Goal: Task Accomplishment & Management: Manage account settings

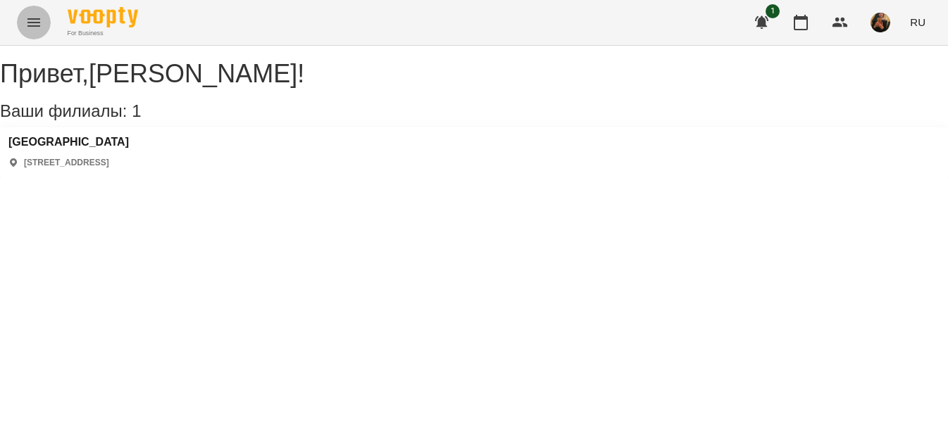
click at [27, 25] on icon "Menu" at bounding box center [33, 22] width 17 height 17
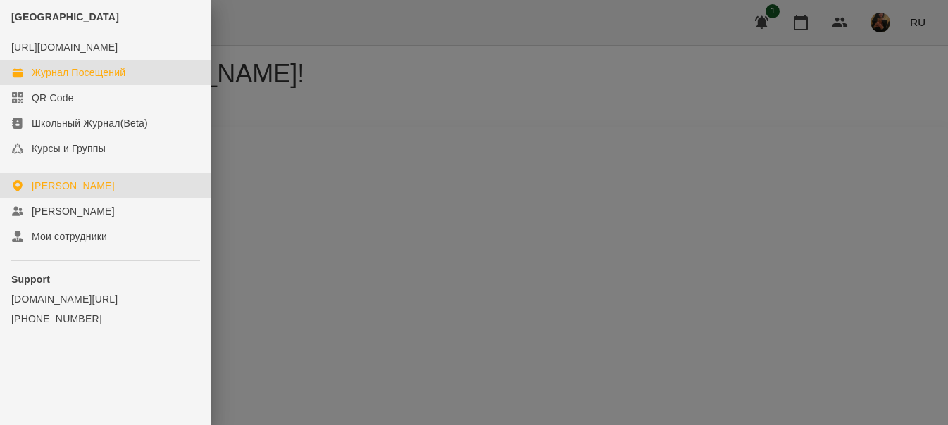
click at [63, 80] on div "Журнал Посещений" at bounding box center [79, 72] width 94 height 14
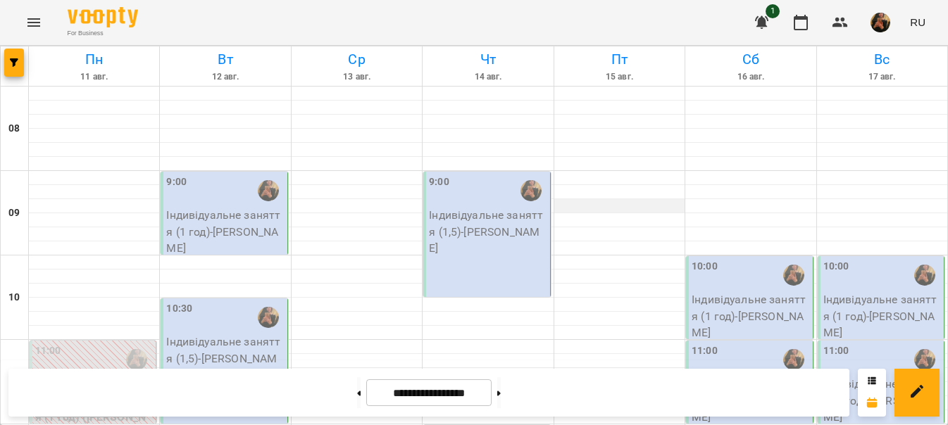
click at [636, 200] on div at bounding box center [619, 206] width 130 height 14
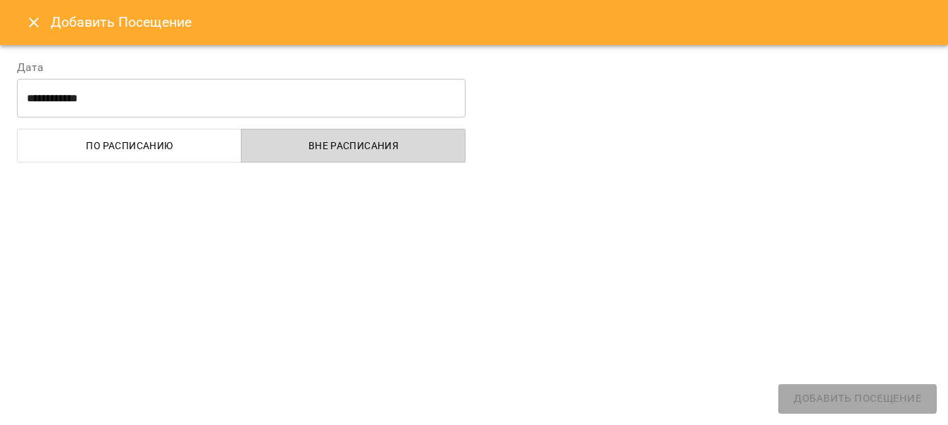
select select "**********"
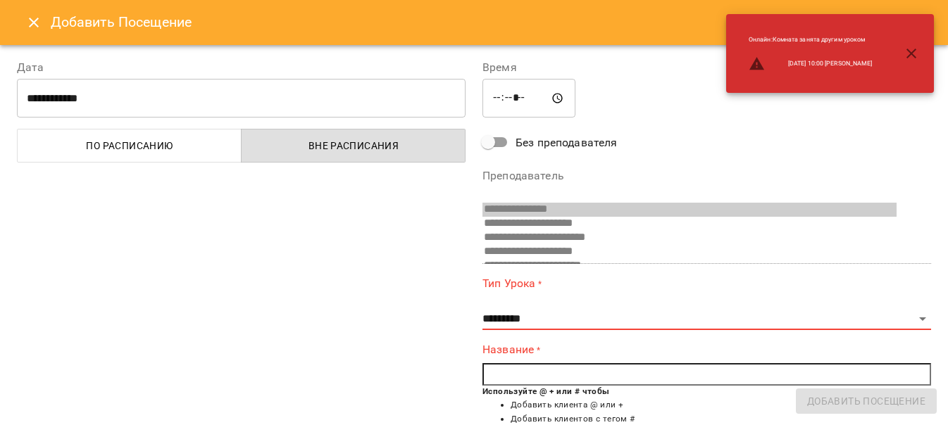
scroll to position [136, 0]
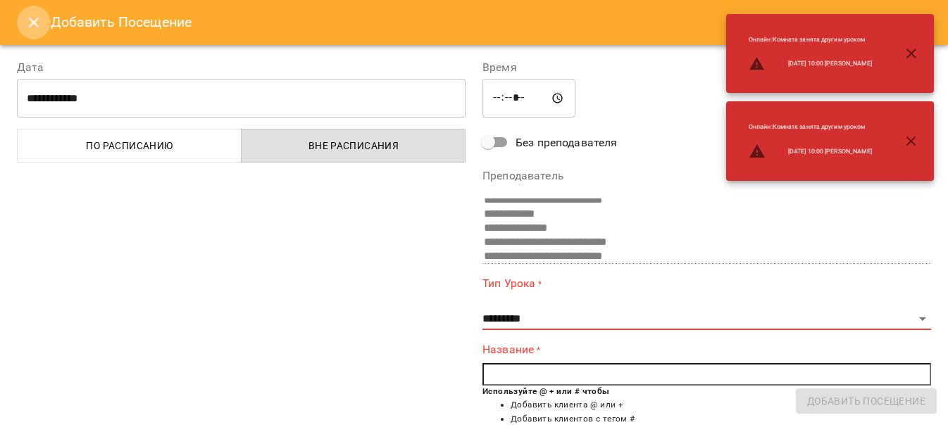
click at [26, 22] on icon "Close" at bounding box center [33, 22] width 17 height 17
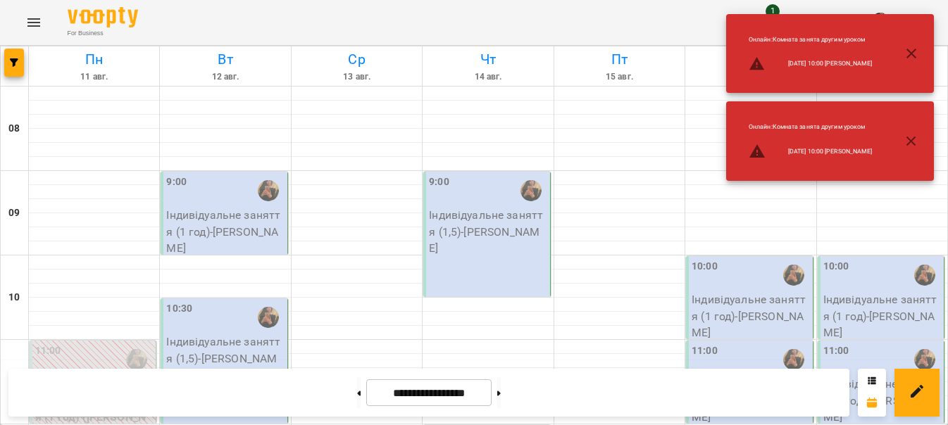
click at [480, 211] on p "Індивідуальне заняття (1,5) - Сокол Олена" at bounding box center [488, 232] width 118 height 50
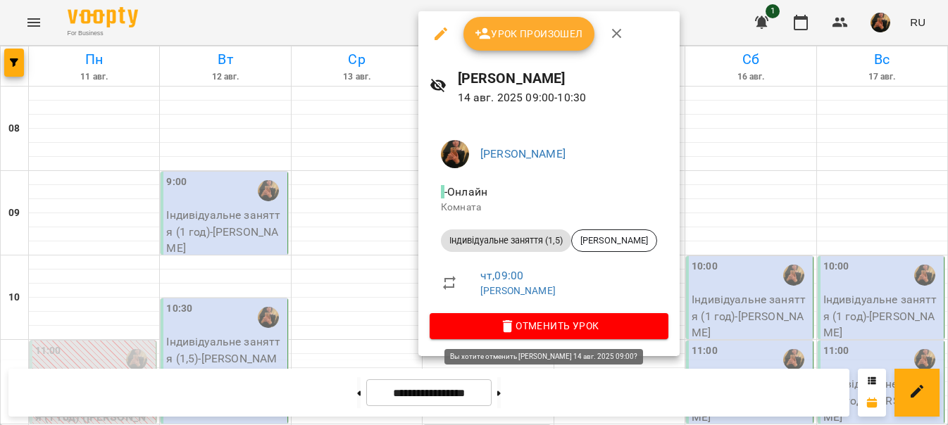
click at [597, 326] on span "Отменить Урок" at bounding box center [549, 326] width 216 height 17
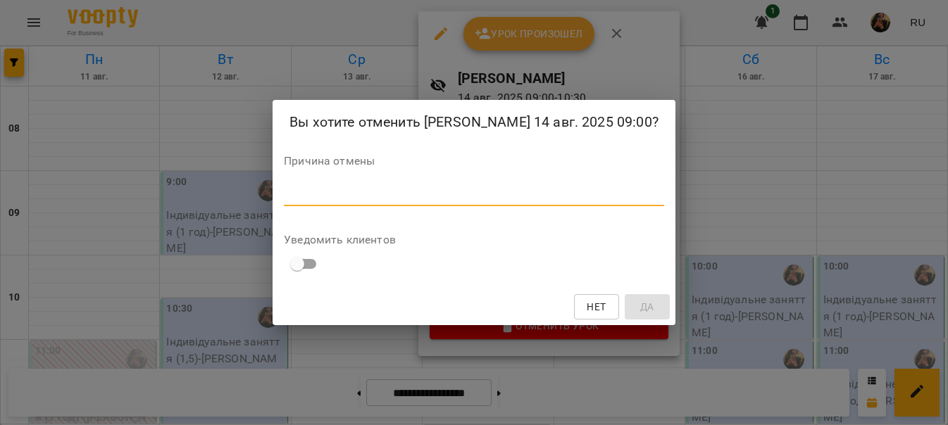
click at [440, 201] on textarea at bounding box center [474, 194] width 380 height 13
click at [618, 319] on button "Нет" at bounding box center [596, 306] width 45 height 25
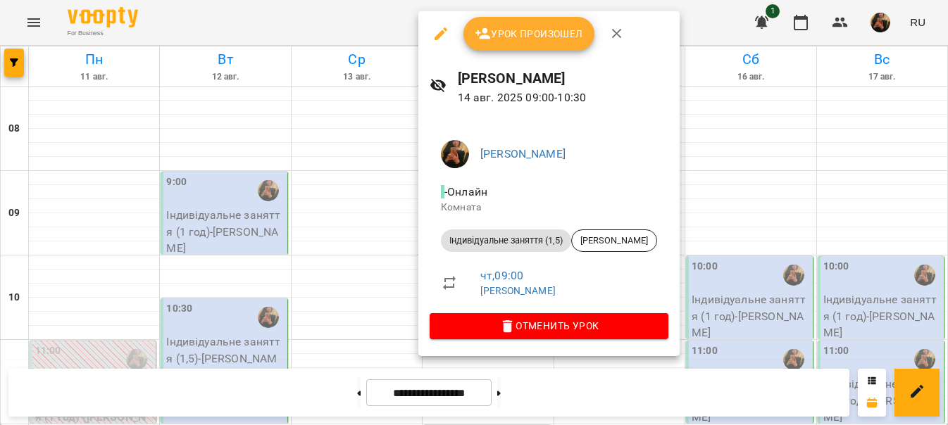
click at [614, 27] on icon "button" at bounding box center [616, 33] width 17 height 17
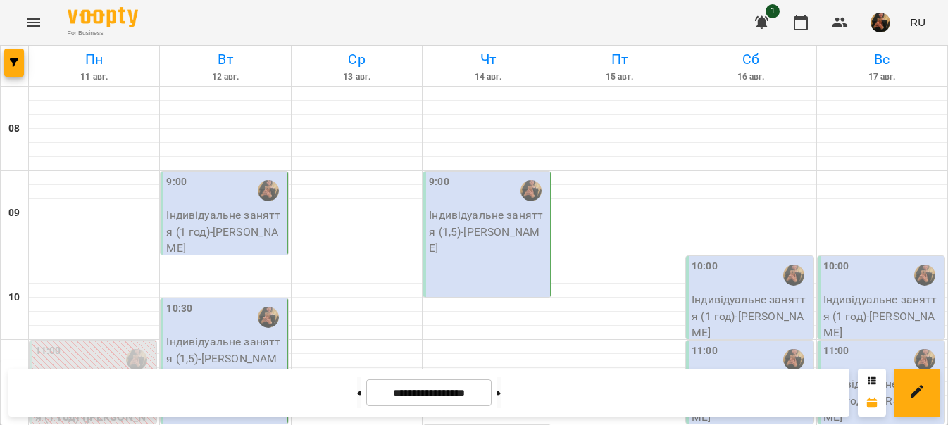
click at [499, 201] on div "9:00" at bounding box center [488, 191] width 118 height 32
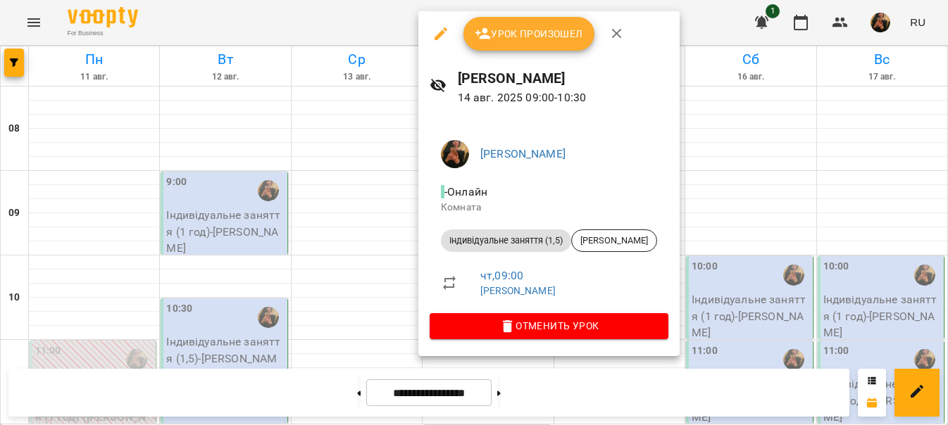
click at [574, 33] on span "Урок произошел" at bounding box center [529, 33] width 108 height 17
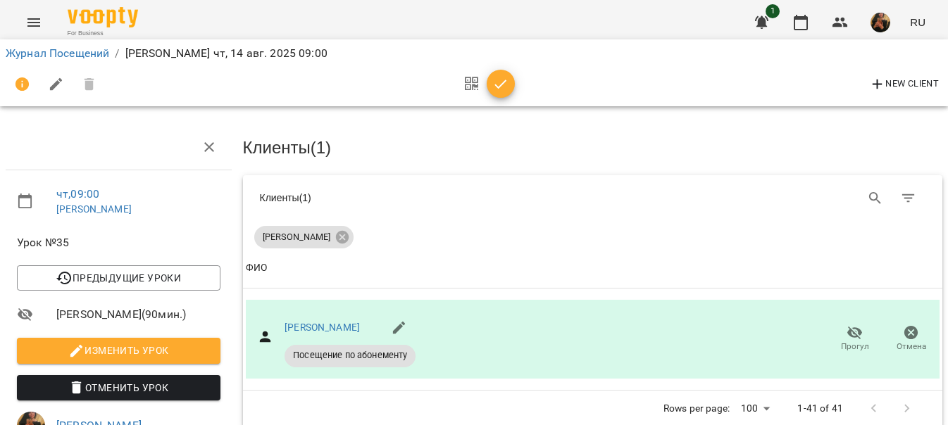
click at [25, 20] on button "Menu" at bounding box center [34, 23] width 34 height 34
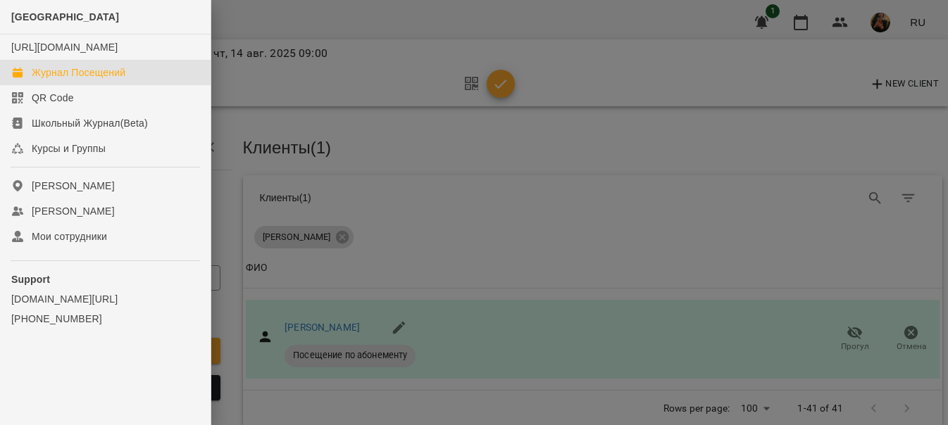
click at [150, 85] on link "Журнал Посещений" at bounding box center [105, 72] width 211 height 25
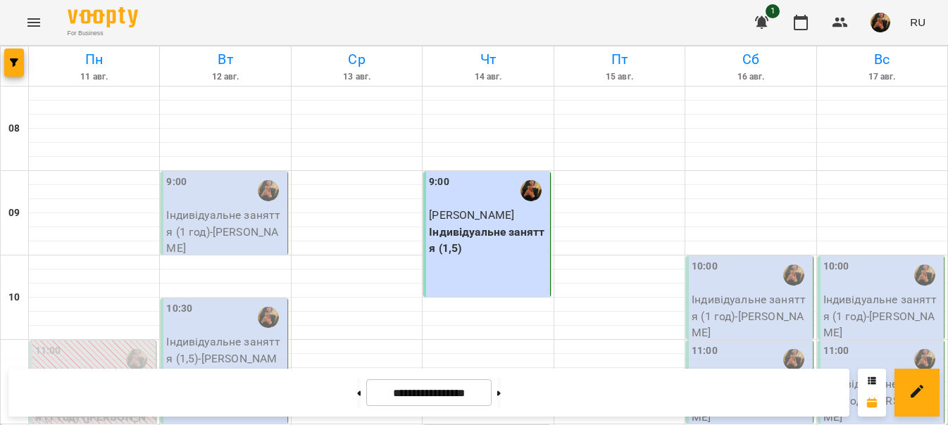
scroll to position [352, 0]
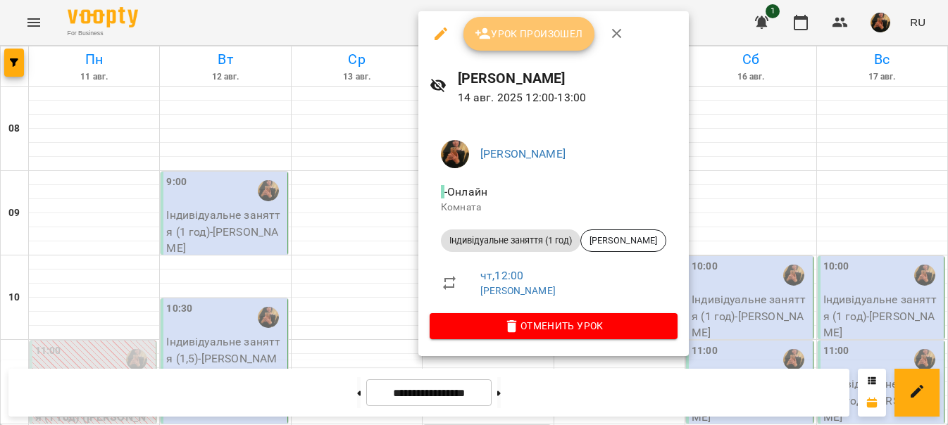
click at [540, 38] on span "Урок произошел" at bounding box center [529, 33] width 108 height 17
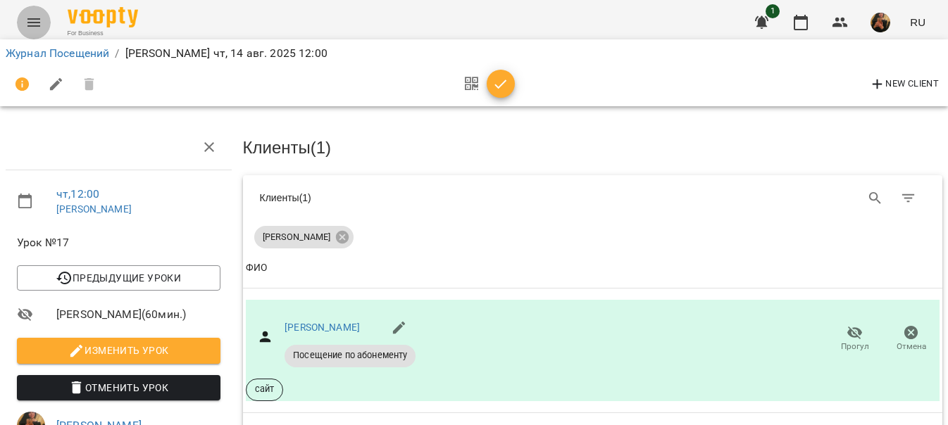
click at [32, 26] on icon "Menu" at bounding box center [33, 22] width 13 height 8
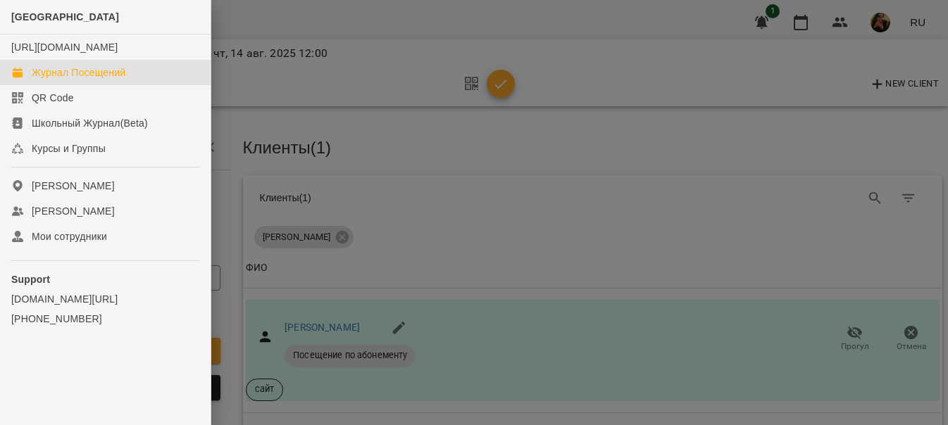
click at [82, 80] on div "Журнал Посещений" at bounding box center [79, 72] width 94 height 14
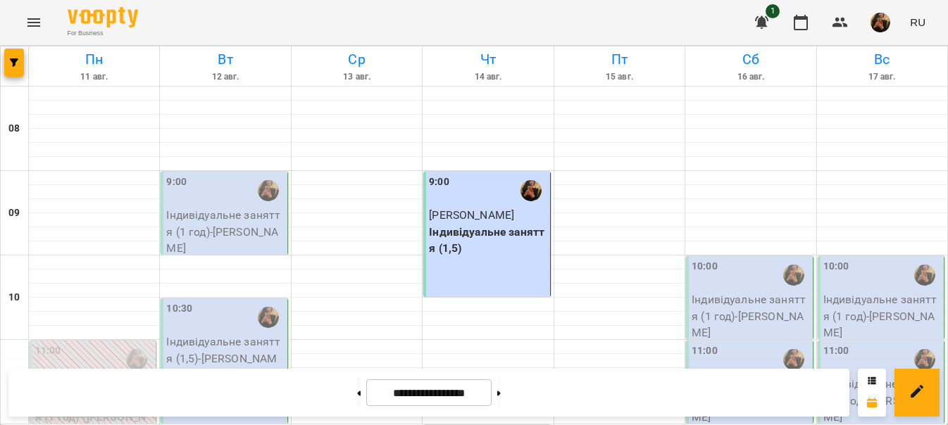
scroll to position [851, 0]
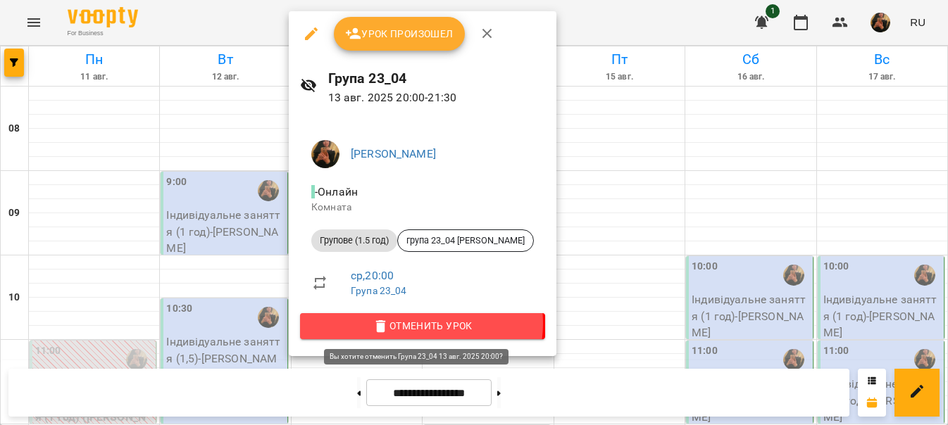
click at [420, 323] on span "Отменить Урок" at bounding box center [422, 326] width 222 height 17
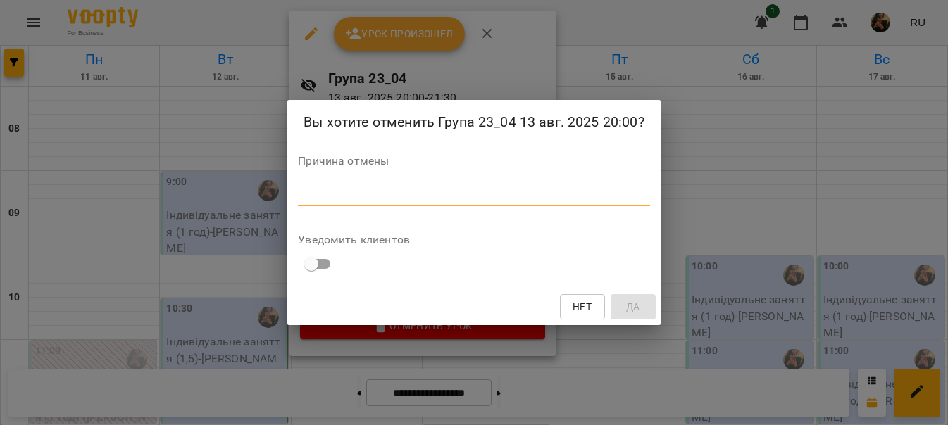
click at [456, 197] on textarea at bounding box center [473, 194] width 351 height 13
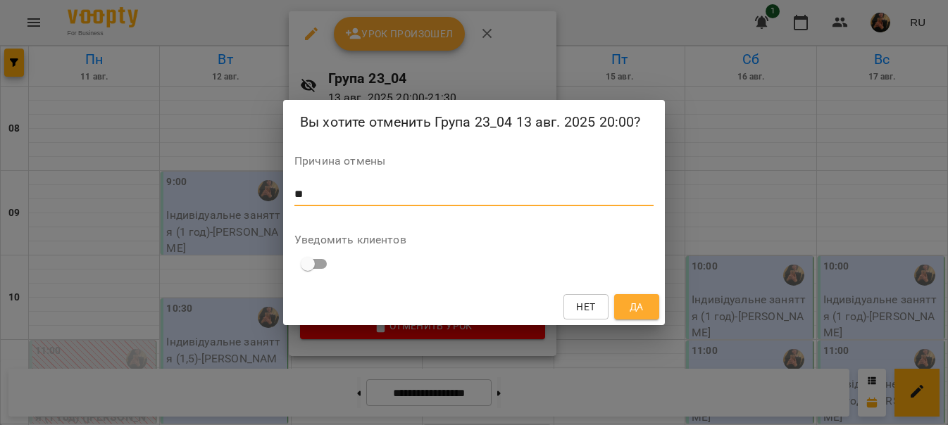
type textarea "**"
click at [620, 298] on button "Да" at bounding box center [636, 306] width 45 height 25
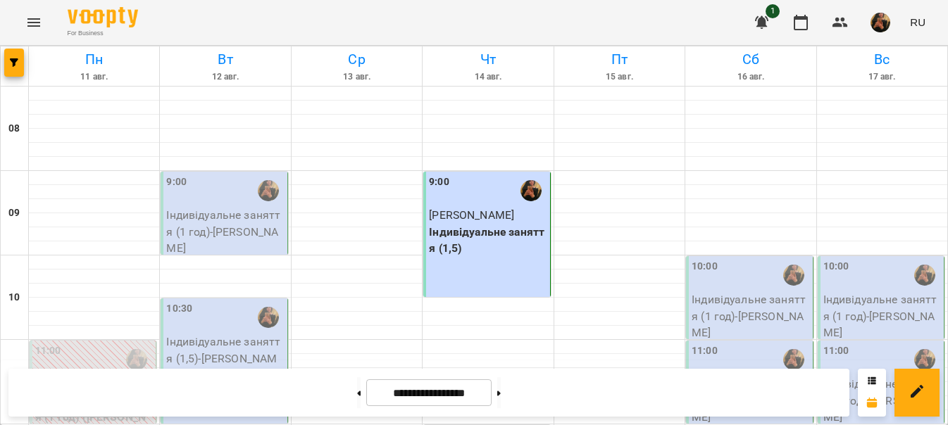
scroll to position [986, 0]
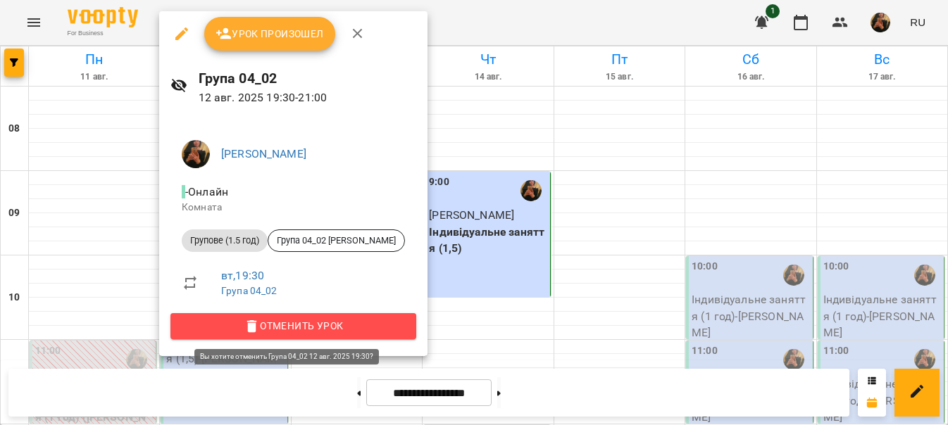
click at [301, 329] on span "Отменить Урок" at bounding box center [293, 326] width 223 height 17
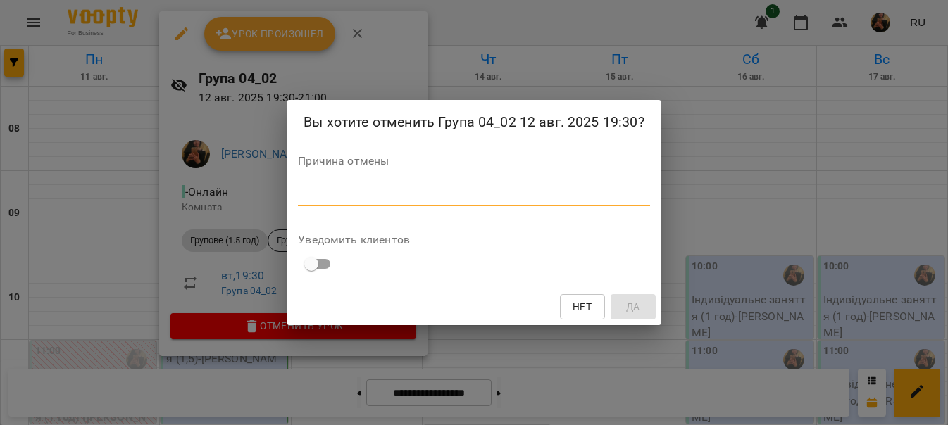
click at [299, 190] on textarea at bounding box center [473, 194] width 351 height 13
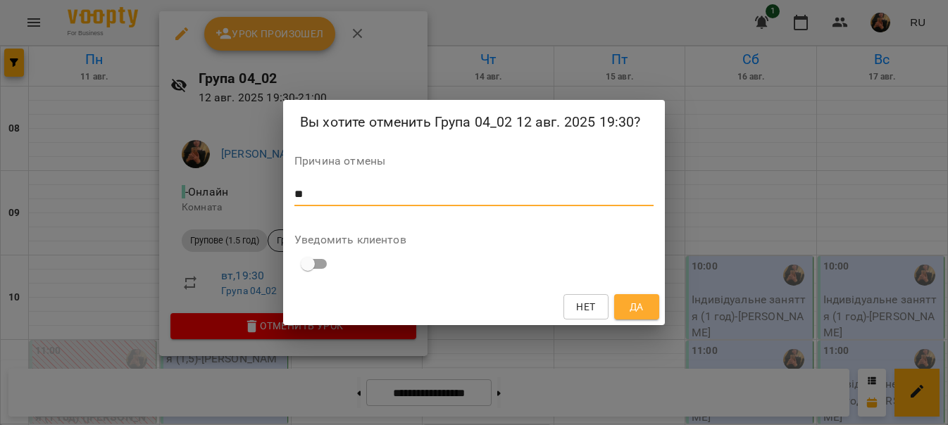
type textarea "**"
click at [648, 310] on button "Да" at bounding box center [636, 306] width 45 height 25
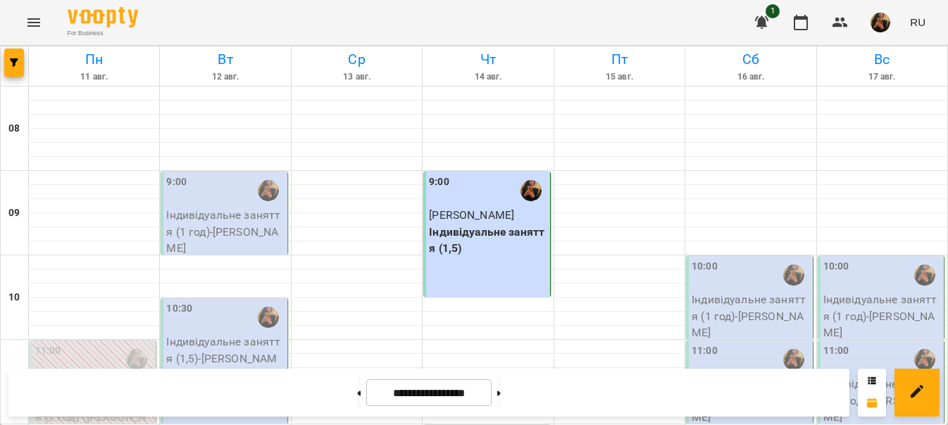
scroll to position [141, 0]
click at [233, 334] on p "Індивідуальне заняття (1,5) - Анастасія Посад" at bounding box center [225, 359] width 118 height 50
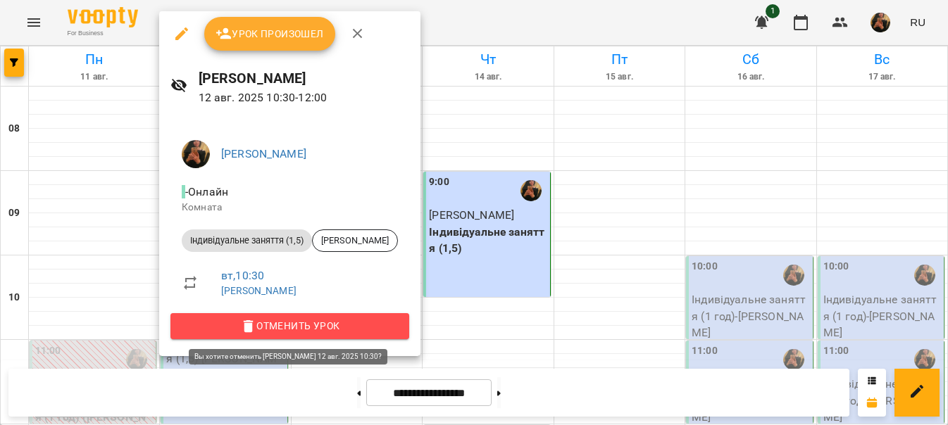
click at [341, 325] on span "Отменить Урок" at bounding box center [290, 326] width 216 height 17
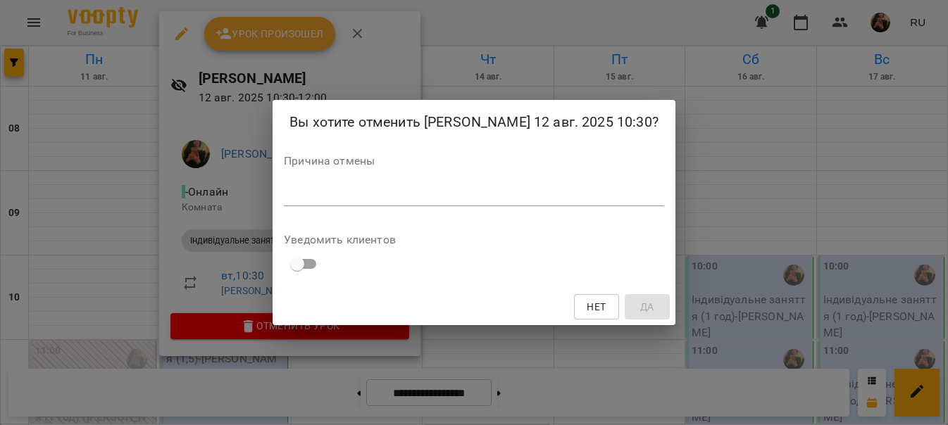
click at [387, 193] on div "Причина отмены *" at bounding box center [474, 184] width 380 height 56
click at [374, 201] on textarea at bounding box center [474, 194] width 380 height 13
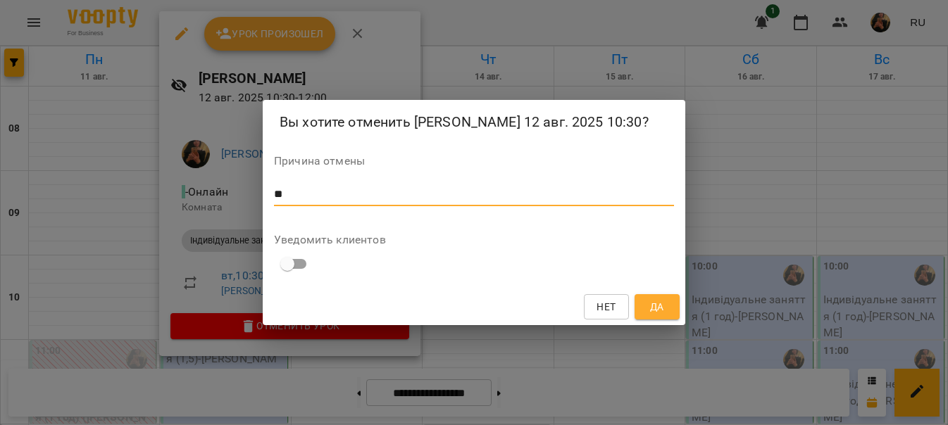
type textarea "**"
click at [644, 320] on button "Да" at bounding box center [656, 306] width 45 height 25
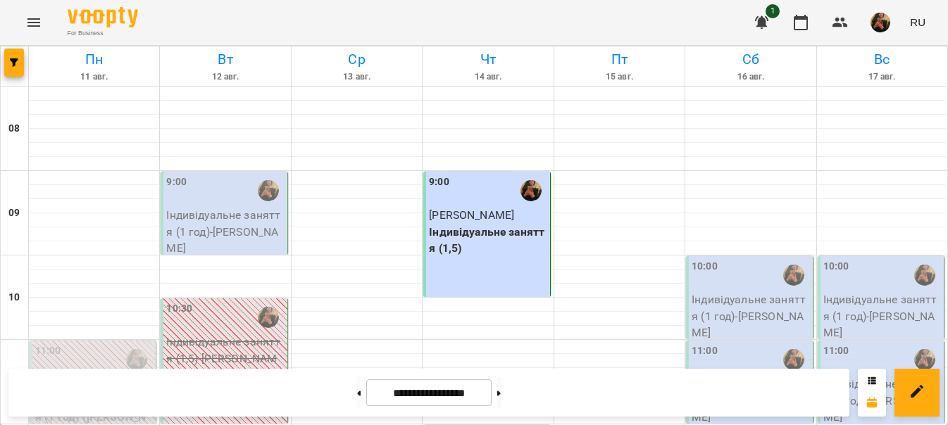
scroll to position [0, 0]
click at [254, 230] on p "Індивідуальне заняття (1 год) - Лілія Босенко" at bounding box center [225, 232] width 118 height 50
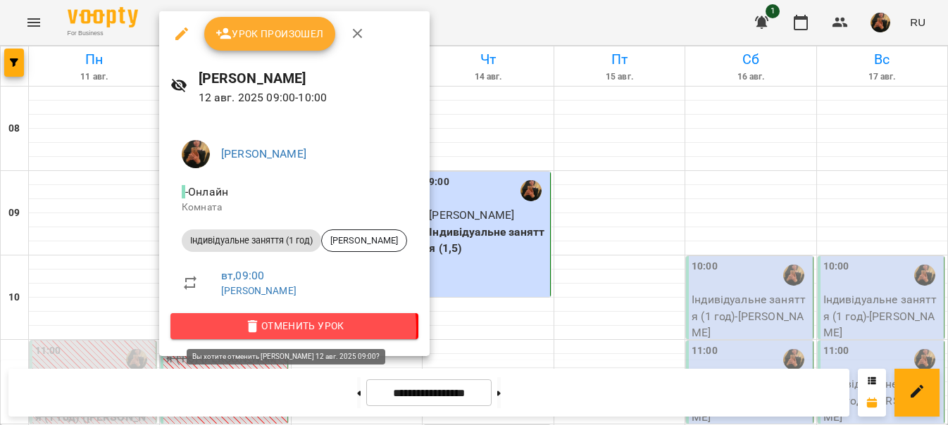
click at [290, 330] on span "Отменить Урок" at bounding box center [294, 326] width 225 height 17
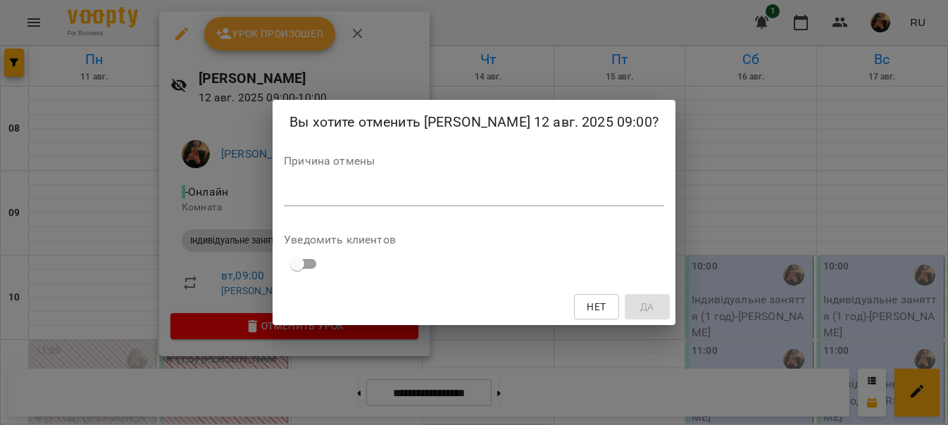
click at [366, 201] on textarea at bounding box center [474, 194] width 380 height 13
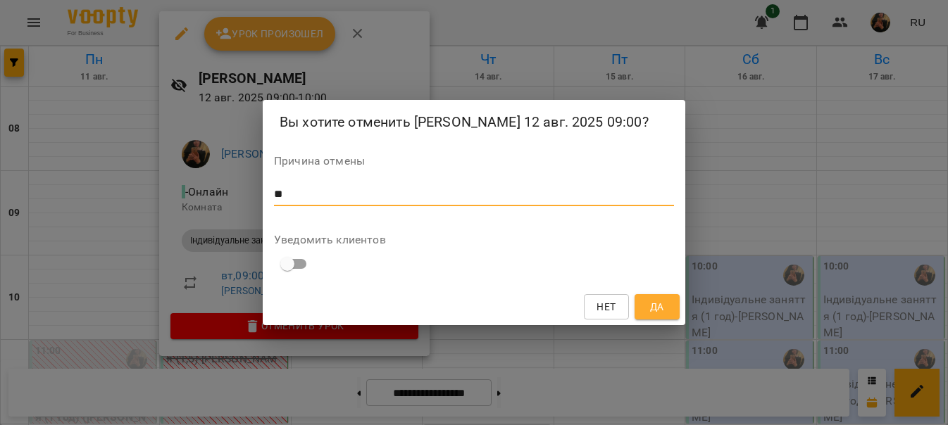
type textarea "**"
click at [648, 315] on span "Да" at bounding box center [657, 307] width 23 height 17
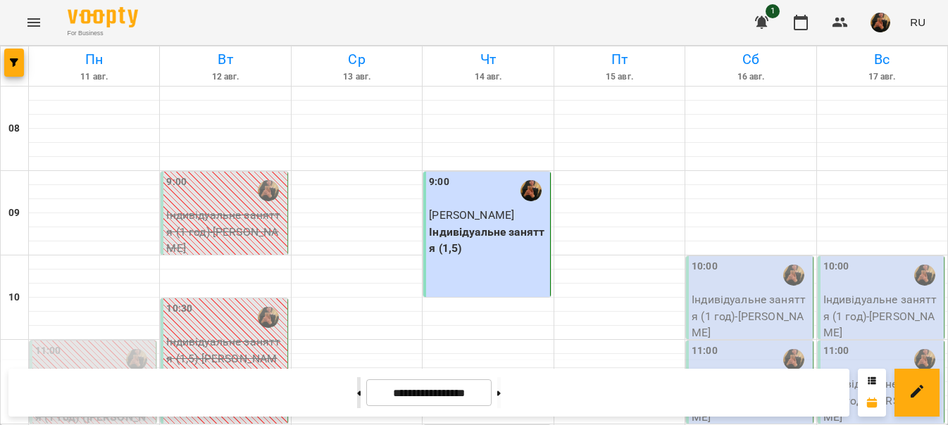
click at [357, 392] on button at bounding box center [359, 392] width 4 height 31
type input "**********"
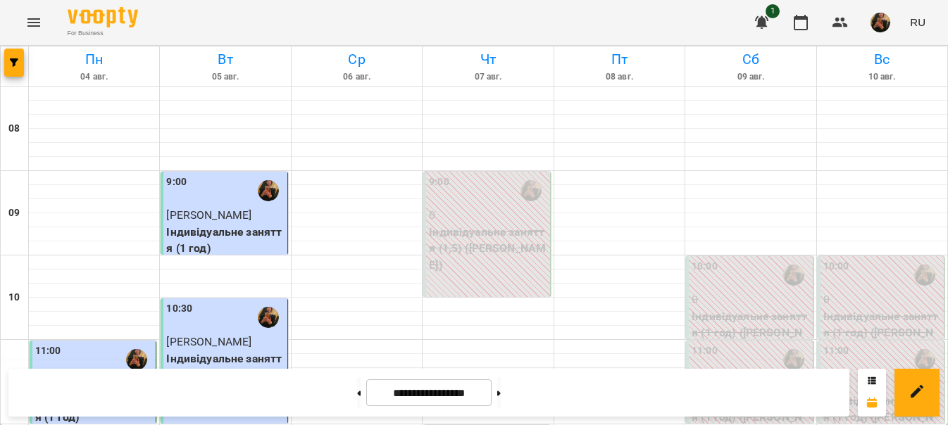
scroll to position [141, 0]
